Goal: Task Accomplishment & Management: Use online tool/utility

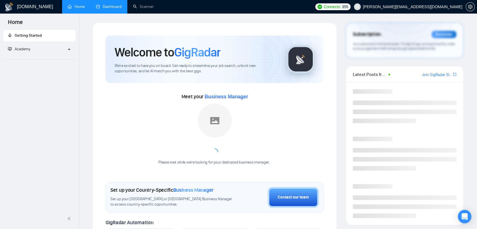
click at [114, 9] on link "Dashboard" at bounding box center [109, 6] width 26 height 5
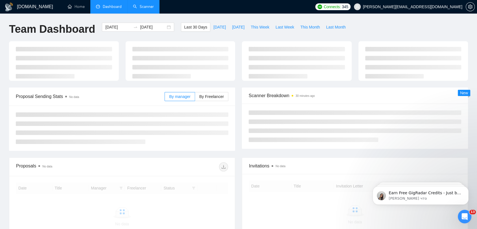
click at [139, 9] on link "Scanner" at bounding box center [143, 6] width 21 height 5
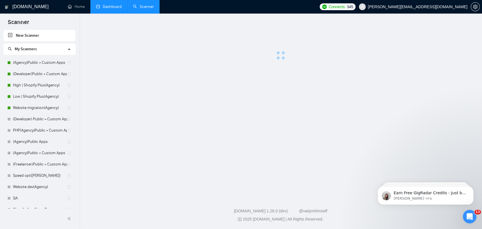
click at [110, 6] on link "Dashboard" at bounding box center [109, 6] width 26 height 5
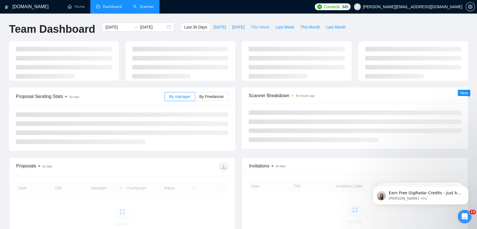
click at [251, 26] on span "This Week" at bounding box center [260, 27] width 19 height 6
type input "[DATE]"
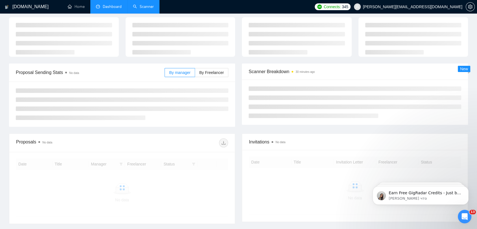
scroll to position [63, 0]
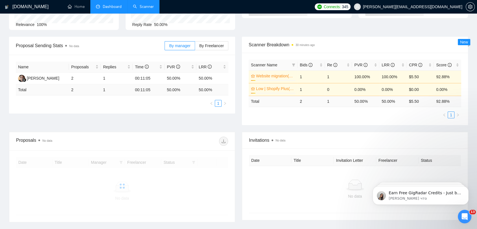
click at [366, 25] on div at bounding box center [413, 4] width 117 height 51
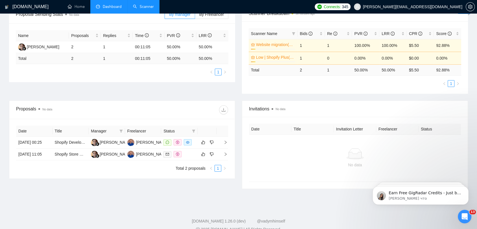
scroll to position [0, 0]
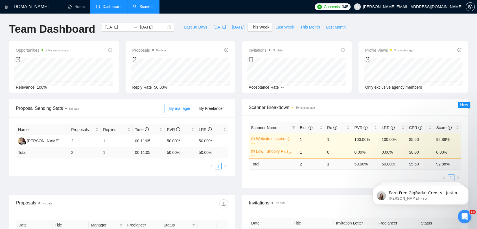
click at [278, 28] on span "Last Week" at bounding box center [285, 27] width 19 height 6
type input "[DATE]"
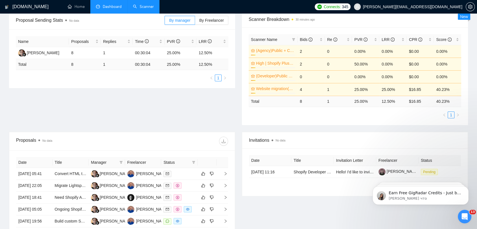
scroll to position [5, 0]
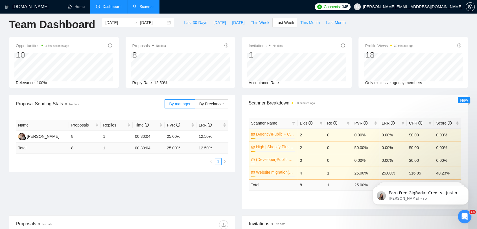
click at [301, 23] on span "This Month" at bounding box center [310, 22] width 19 height 6
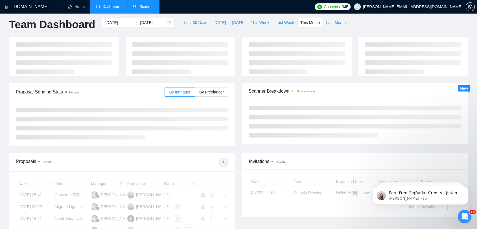
type input "[DATE]"
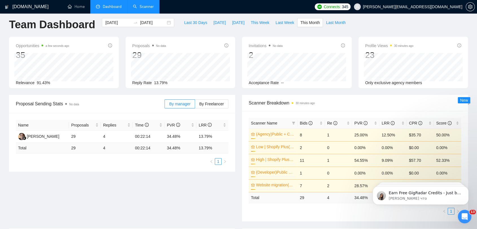
click at [139, 5] on link "Scanner" at bounding box center [143, 6] width 21 height 5
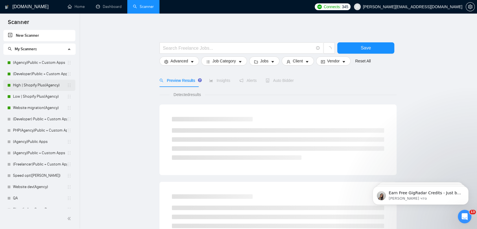
click at [44, 85] on link "High | Shopify Plus(Agency)" at bounding box center [40, 85] width 54 height 11
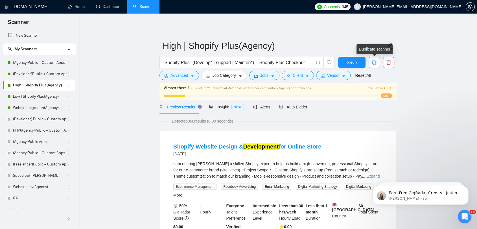
click at [375, 64] on icon "copy" at bounding box center [375, 62] width 4 height 5
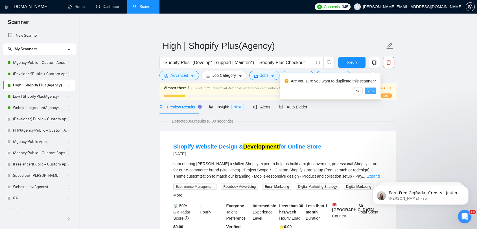
click at [371, 91] on span "Yes" at bounding box center [371, 91] width 6 height 6
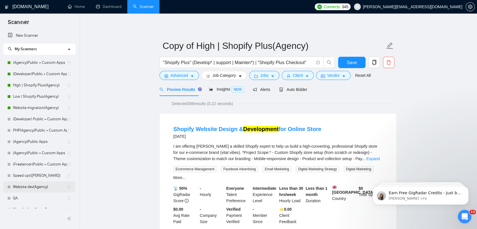
scroll to position [108, 0]
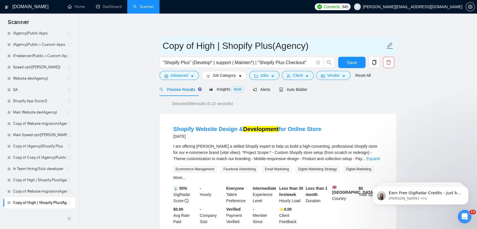
click at [252, 48] on input "Copy of High | Shopify Plus(Agency)" at bounding box center [274, 46] width 223 height 14
drag, startPoint x: 315, startPoint y: 47, endPoint x: 275, endPoint y: 47, distance: 39.8
click at [275, 47] on input "Copy of High | Shopify Plus(Agency)" at bounding box center [274, 46] width 223 height 14
click at [185, 46] on input "Copy of High | Shopify Plus" at bounding box center [274, 46] width 223 height 14
drag, startPoint x: 197, startPoint y: 47, endPoint x: 157, endPoint y: 46, distance: 40.1
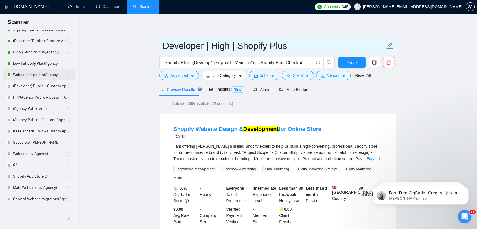
scroll to position [0, 0]
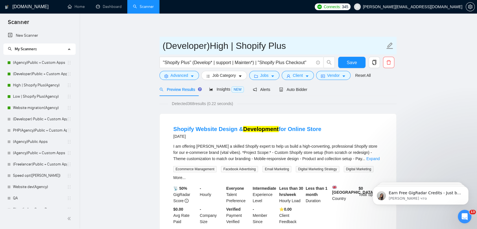
click at [214, 42] on input "(Developer)High | Shopify Plus" at bounding box center [274, 46] width 223 height 14
type input "(Developer) High | Shopify Plus"
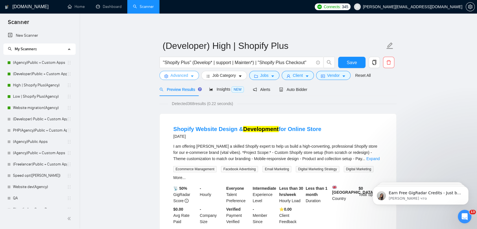
click at [177, 77] on span "Advanced" at bounding box center [180, 75] width 18 height 6
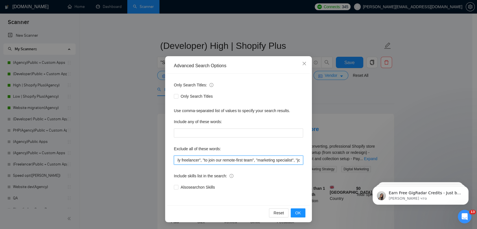
scroll to position [0, 53]
drag, startPoint x: 175, startPoint y: 160, endPoint x: 260, endPoint y: 162, distance: 85.4
click at [260, 162] on input ""no agency", "Join our team", "only freelancer", "to join our remote-first team…" at bounding box center [238, 160] width 129 height 9
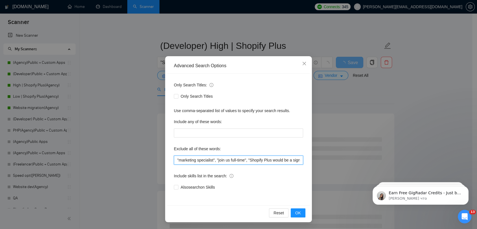
drag, startPoint x: 242, startPoint y: 161, endPoint x: 215, endPoint y: 161, distance: 26.6
click at [215, 161] on input ""marketing specialist", "join us full-time", "Shopify Plus would be a significa…" at bounding box center [238, 160] width 129 height 9
click at [215, 161] on input ""marketing specialist", , "Shopify Plus would be a significant asset", "Nice to…" at bounding box center [238, 160] width 129 height 9
drag, startPoint x: 270, startPoint y: 162, endPoint x: 300, endPoint y: 162, distance: 30.5
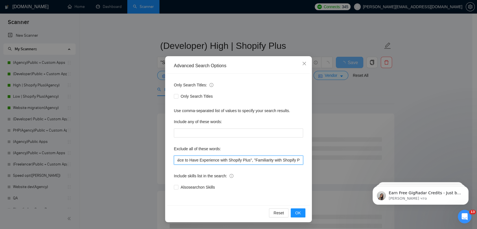
click at [300, 162] on input ""marketing specialist", "Shopify Plus would be a significant asset", "Nice to H…" at bounding box center [238, 160] width 129 height 9
click at [273, 160] on input ""marketing specialist", "Shopify Plus would be a significant asset", "Nice to H…" at bounding box center [238, 160] width 129 height 9
click at [234, 161] on input ""marketing specialist", "Shopify Plus would be a significant asset", "Nice to H…" at bounding box center [238, 160] width 129 height 9
drag, startPoint x: 221, startPoint y: 160, endPoint x: 168, endPoint y: 160, distance: 53.4
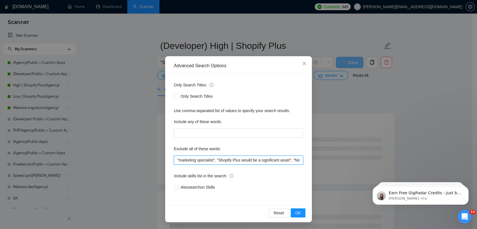
click at [168, 160] on div "Only Search Titles: Only Search Titles Use comma-separated list of values to sp…" at bounding box center [238, 140] width 143 height 132
type input ""marketing specialist", "Shopify Plus would be a significant asset", "Nice to H…"
click at [296, 213] on span "OK" at bounding box center [299, 213] width 6 height 6
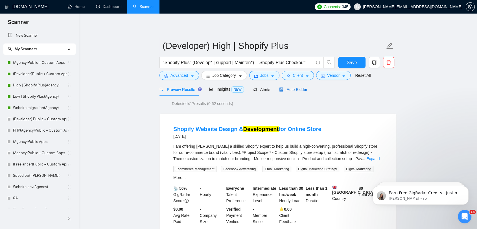
click at [296, 90] on span "Auto Bidder" at bounding box center [293, 89] width 28 height 5
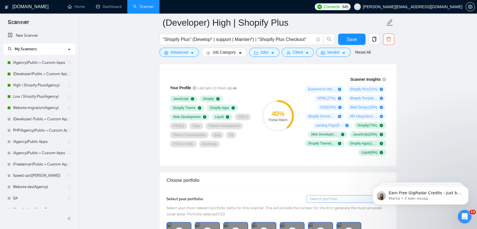
scroll to position [345, 0]
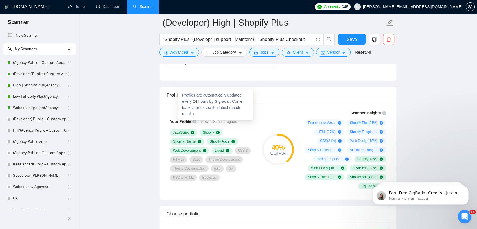
click at [233, 122] on icon at bounding box center [234, 121] width 3 height 2
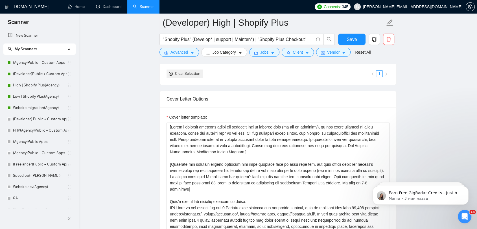
scroll to position [596, 0]
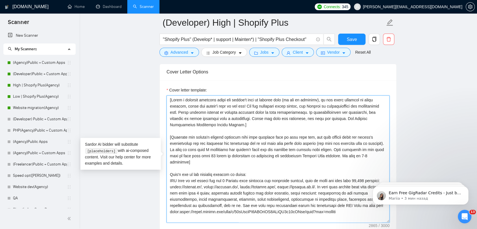
drag, startPoint x: 271, startPoint y: 118, endPoint x: 264, endPoint y: 119, distance: 6.8
click at [264, 119] on textarea "Cover letter template:" at bounding box center [278, 158] width 223 height 127
drag, startPoint x: 306, startPoint y: 118, endPoint x: 299, endPoint y: 118, distance: 6.5
click at [299, 118] on textarea "Cover letter template:" at bounding box center [278, 158] width 223 height 127
click at [323, 127] on textarea "Cover letter template:" at bounding box center [278, 158] width 223 height 127
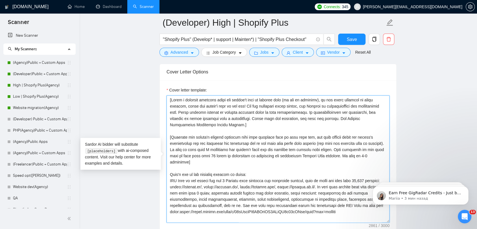
drag, startPoint x: 236, startPoint y: 125, endPoint x: 342, endPoint y: 118, distance: 105.9
click at [342, 118] on textarea "Cover letter template:" at bounding box center [278, 158] width 223 height 127
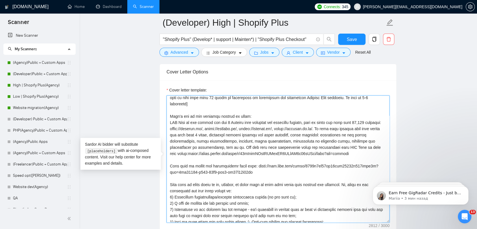
scroll to position [63, 0]
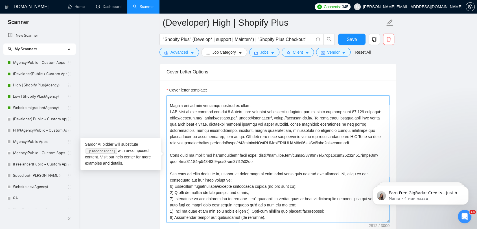
drag, startPoint x: 348, startPoint y: 116, endPoint x: 344, endPoint y: 117, distance: 4.6
click at [344, 117] on textarea "Cover letter template:" at bounding box center [278, 158] width 223 height 127
click at [347, 138] on textarea "Cover letter template:" at bounding box center [278, 158] width 223 height 127
drag, startPoint x: 308, startPoint y: 136, endPoint x: 303, endPoint y: 134, distance: 4.9
click at [303, 134] on textarea "Cover letter template:" at bounding box center [278, 158] width 223 height 127
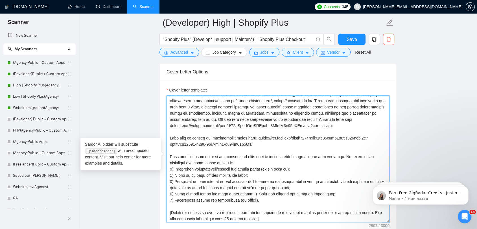
scroll to position [94, 0]
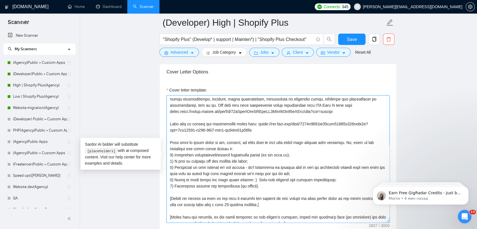
drag, startPoint x: 209, startPoint y: 122, endPoint x: 204, endPoint y: 121, distance: 5.0
click at [204, 121] on textarea "Cover letter template:" at bounding box center [278, 158] width 223 height 127
drag, startPoint x: 253, startPoint y: 121, endPoint x: 259, endPoint y: 126, distance: 7.8
click at [259, 126] on textarea "Cover letter template:" at bounding box center [278, 158] width 223 height 127
paste textarea "1514240132c44ebba0e4919cf67a8512?sid=e559e933-aedb-42fb-bee0-1d8adff82d3f"
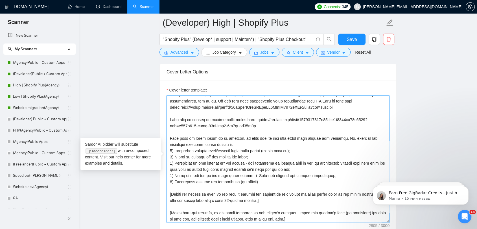
scroll to position [99, 0]
click at [218, 136] on textarea "Cover letter template:" at bounding box center [278, 158] width 223 height 127
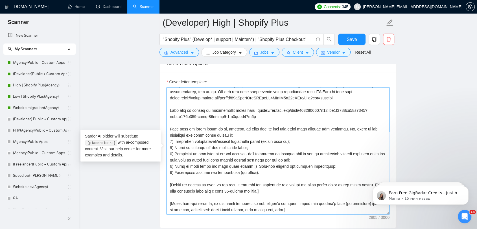
scroll to position [628, 0]
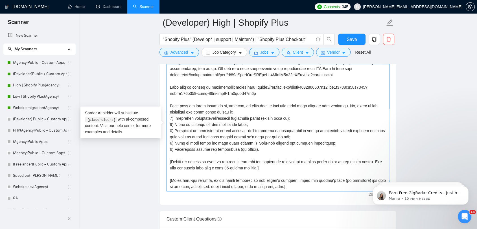
drag, startPoint x: 377, startPoint y: 106, endPoint x: 373, endPoint y: 105, distance: 4.2
click at [373, 105] on textarea "Cover letter template:" at bounding box center [278, 127] width 223 height 127
drag, startPoint x: 379, startPoint y: 105, endPoint x: 373, endPoint y: 105, distance: 5.7
click at [373, 105] on textarea "Cover letter template:" at bounding box center [278, 127] width 223 height 127
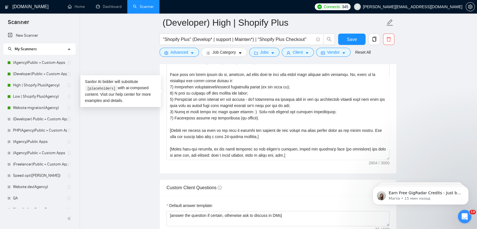
click at [431, 98] on main "(Developer) High | Shopify Plus "Shopify Plus" (Develop* | support | Mainten*) …" at bounding box center [278, 125] width 380 height 1525
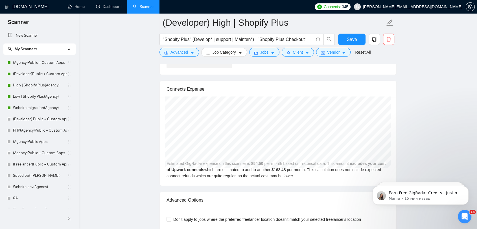
scroll to position [1067, 0]
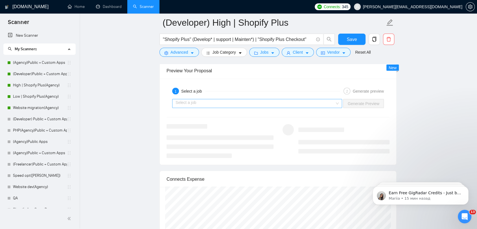
click at [292, 102] on input "search" at bounding box center [255, 103] width 159 height 8
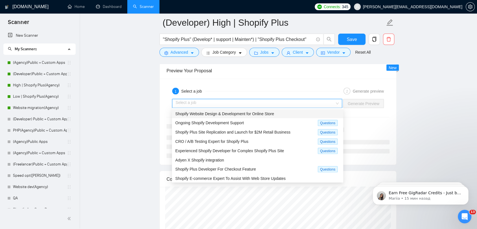
click at [242, 114] on span "Shopify Website Design & Development for Online Store" at bounding box center [224, 113] width 99 height 5
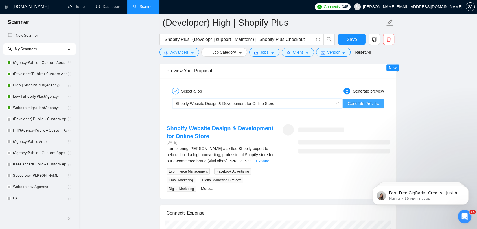
click at [362, 104] on span "Generate Preview" at bounding box center [364, 103] width 32 height 6
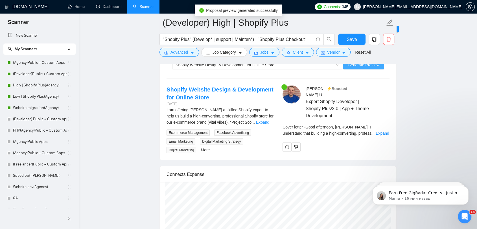
scroll to position [1130, 0]
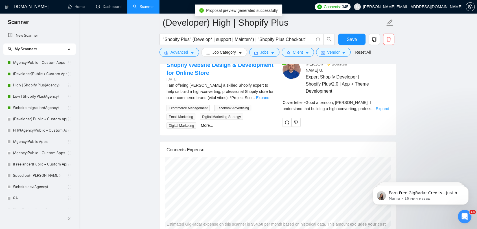
click at [378, 107] on link "Expand" at bounding box center [382, 109] width 13 height 5
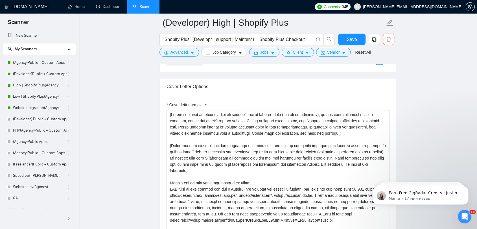
scroll to position [628, 0]
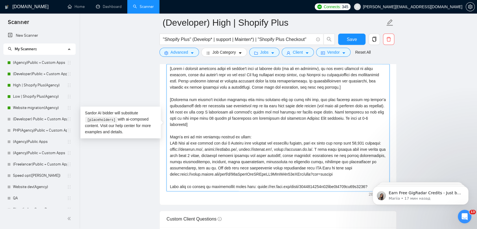
drag, startPoint x: 197, startPoint y: 118, endPoint x: 195, endPoint y: 121, distance: 4.5
click at [192, 118] on textarea "Cover letter template:" at bounding box center [278, 127] width 223 height 127
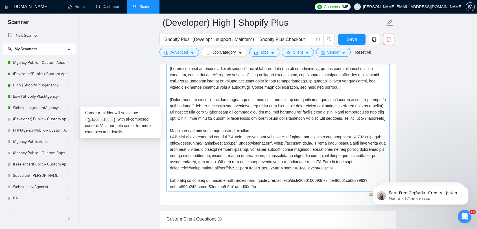
drag, startPoint x: 227, startPoint y: 119, endPoint x: 224, endPoint y: 119, distance: 3.1
click at [224, 119] on textarea "Cover letter template:" at bounding box center [278, 127] width 223 height 127
type textarea "[Write a personal greeting using the client's name or company name (if any is p…"
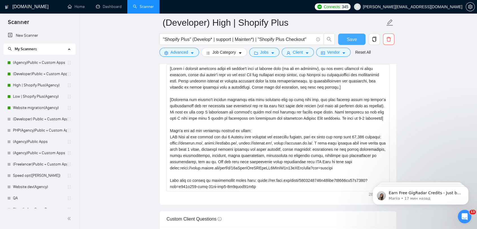
click at [352, 42] on span "Save" at bounding box center [352, 39] width 10 height 7
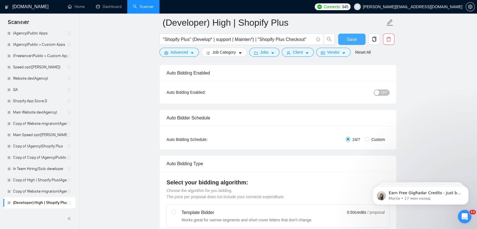
scroll to position [94, 0]
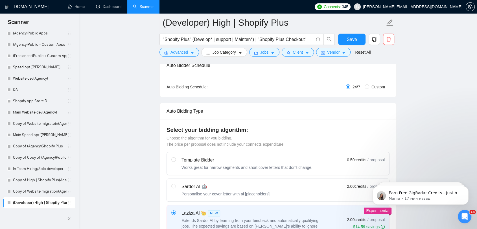
drag, startPoint x: 5, startPoint y: 203, endPoint x: 20, endPoint y: 28, distance: 176.1
click at [18, 28] on div "Scanner New Scanner My Scanners (Agency)Public + Custom Apps (Developer)Public …" at bounding box center [39, 122] width 79 height 216
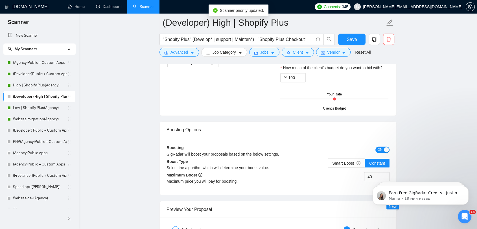
scroll to position [1004, 0]
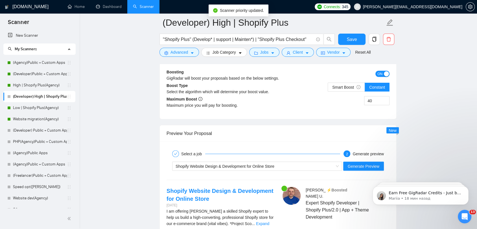
click at [351, 79] on div "ON" at bounding box center [362, 77] width 56 height 16
click at [350, 85] on div "Boosting GigRadar will boost your proposals based on the below settings. ON Boo…" at bounding box center [278, 90] width 237 height 57
click at [346, 88] on span "Smart Boost" at bounding box center [347, 87] width 28 height 5
click at [328, 88] on input "Smart Boost" at bounding box center [328, 88] width 0 height 0
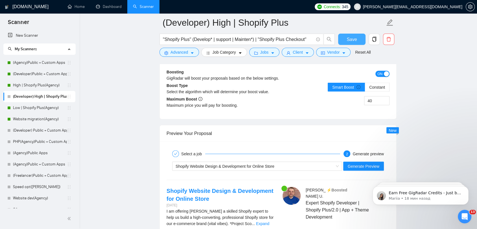
click at [350, 40] on span "Save" at bounding box center [352, 39] width 10 height 7
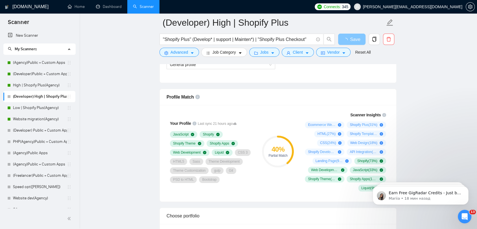
scroll to position [377, 0]
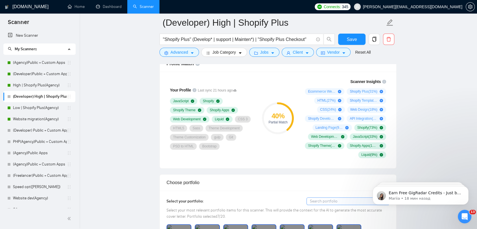
drag, startPoint x: 50, startPoint y: 62, endPoint x: 91, endPoint y: 75, distance: 43.2
click at [49, 62] on link "(Agency)Public + Custom Apps" at bounding box center [40, 62] width 54 height 11
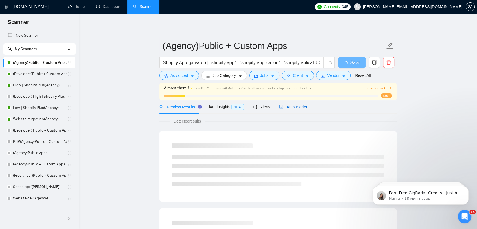
click at [294, 108] on span "Auto Bidder" at bounding box center [293, 107] width 28 height 5
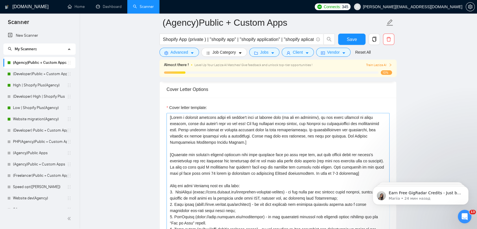
scroll to position [471, 0]
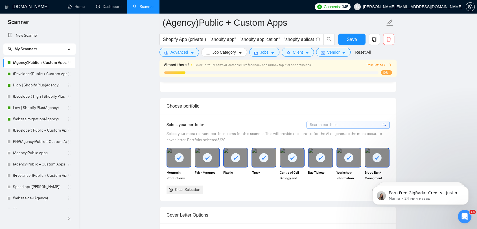
drag, startPoint x: 41, startPoint y: 95, endPoint x: 82, endPoint y: 99, distance: 40.9
click at [41, 95] on link "(Developer) High | Shopify Plus" at bounding box center [40, 96] width 54 height 11
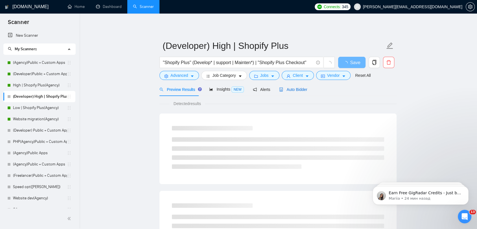
drag, startPoint x: 289, startPoint y: 89, endPoint x: 307, endPoint y: 99, distance: 20.3
click at [289, 90] on span "Auto Bidder" at bounding box center [293, 89] width 28 height 5
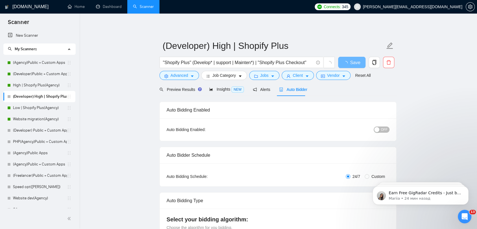
click at [388, 131] on button "OFF" at bounding box center [382, 130] width 16 height 6
click at [344, 62] on button "Save" at bounding box center [351, 62] width 27 height 11
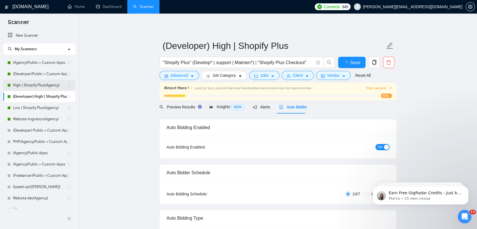
click at [47, 85] on link "High | Shopify Plus(Agency)" at bounding box center [40, 85] width 54 height 11
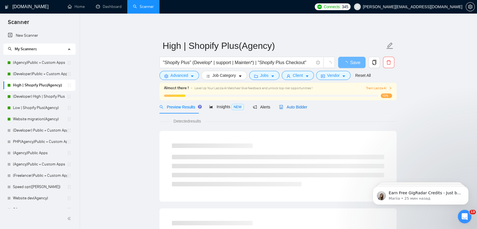
click at [298, 109] on span "Auto Bidder" at bounding box center [293, 107] width 28 height 5
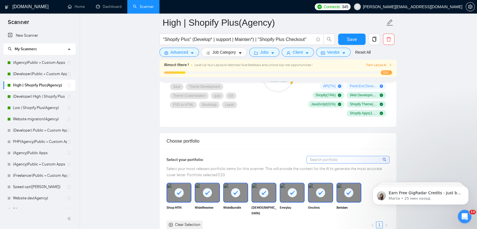
scroll to position [502, 0]
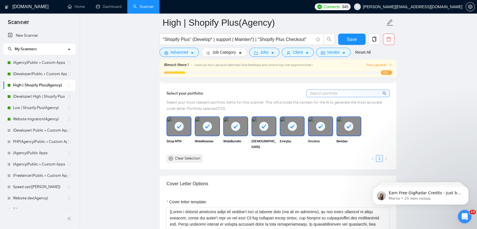
click at [339, 94] on input at bounding box center [348, 93] width 83 height 7
type input "B"
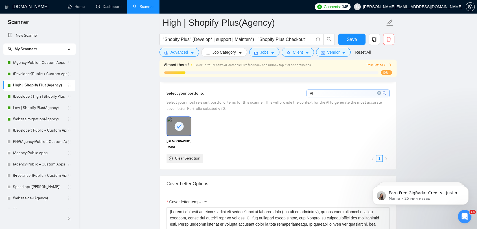
type input "A"
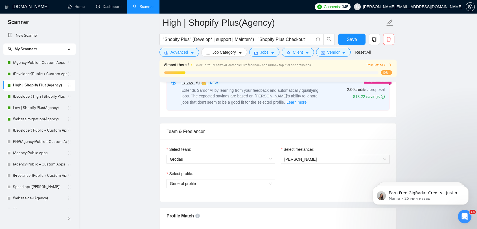
scroll to position [283, 0]
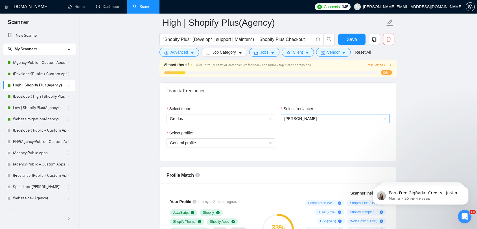
click at [309, 118] on span "[PERSON_NAME]" at bounding box center [336, 118] width 102 height 8
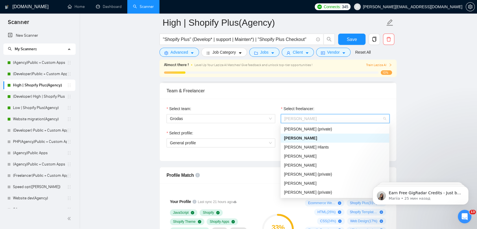
click at [308, 139] on div "[PERSON_NAME]" at bounding box center [335, 138] width 102 height 6
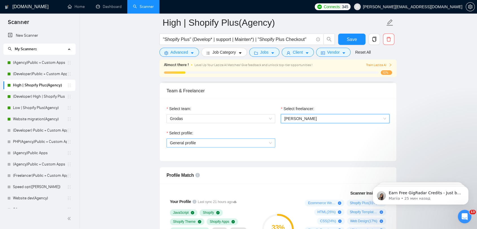
click at [242, 142] on span "General profile" at bounding box center [221, 143] width 102 height 8
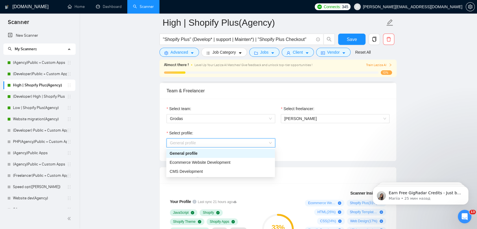
click at [222, 157] on div "General profile" at bounding box center [220, 153] width 109 height 9
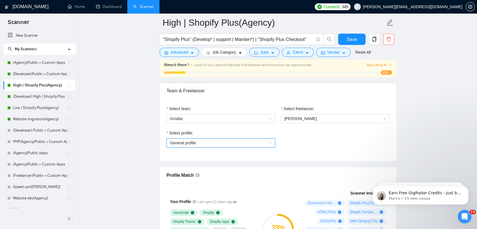
click at [320, 125] on div "Select freelancer: [PERSON_NAME]" at bounding box center [335, 118] width 114 height 24
click at [317, 121] on span "[PERSON_NAME]" at bounding box center [336, 118] width 102 height 8
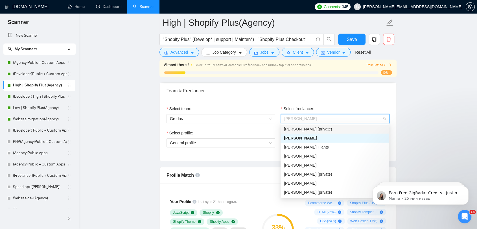
click at [314, 129] on span "[PERSON_NAME] (private)" at bounding box center [308, 129] width 48 height 5
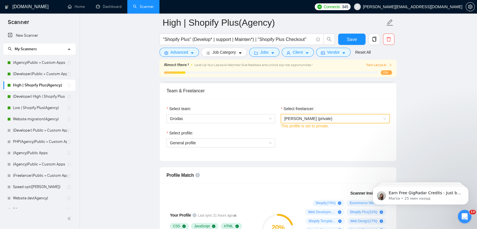
click at [351, 121] on span "[PERSON_NAME] (private)" at bounding box center [336, 118] width 102 height 8
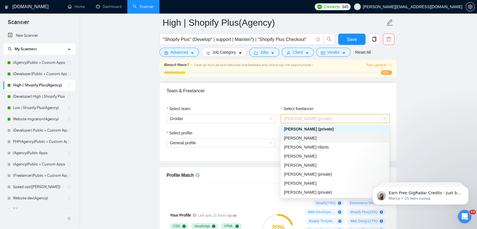
click at [322, 136] on div "[PERSON_NAME]" at bounding box center [335, 138] width 102 height 6
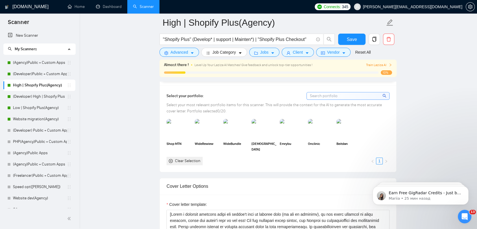
scroll to position [502, 0]
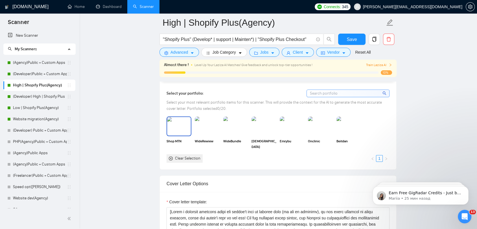
click at [175, 129] on img at bounding box center [179, 126] width 24 height 19
click at [203, 130] on img at bounding box center [207, 126] width 25 height 20
click at [252, 128] on img at bounding box center [264, 126] width 25 height 20
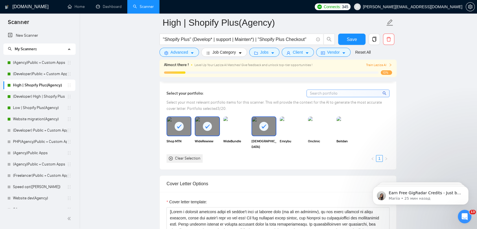
click at [234, 127] on img at bounding box center [235, 126] width 25 height 20
click at [284, 127] on img at bounding box center [293, 126] width 24 height 19
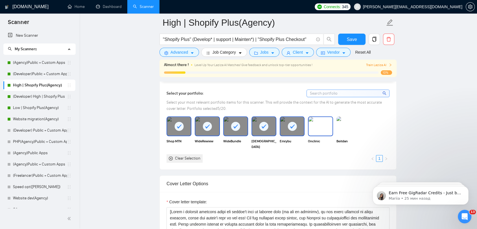
click at [322, 129] on img at bounding box center [321, 126] width 24 height 19
click at [347, 127] on img at bounding box center [349, 126] width 24 height 19
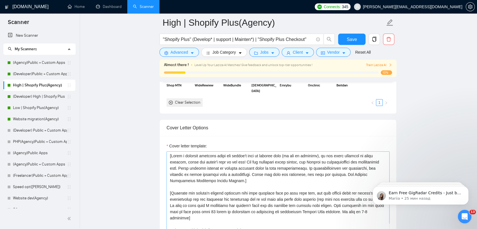
scroll to position [596, 0]
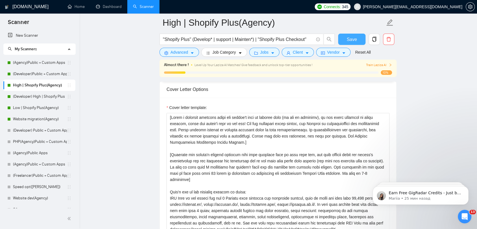
click at [349, 39] on span "Save" at bounding box center [352, 39] width 10 height 7
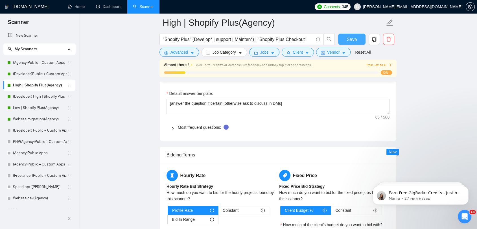
scroll to position [785, 0]
